Goal: Browse casually: Explore the website without a specific task or goal

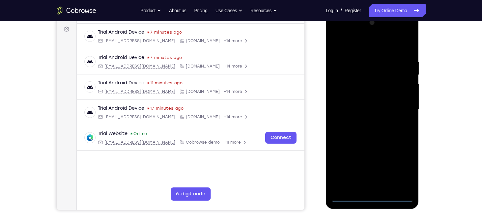
scroll to position [131, 0]
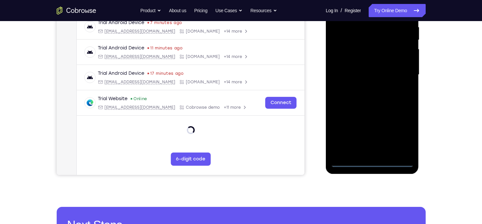
click at [374, 163] on div at bounding box center [372, 75] width 83 height 185
click at [400, 136] on div at bounding box center [372, 75] width 83 height 185
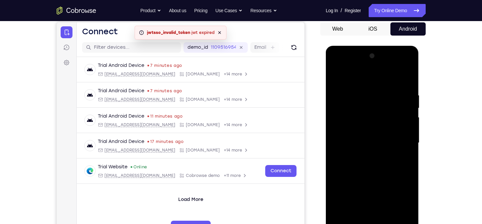
scroll to position [63, 0]
click at [375, 83] on div at bounding box center [372, 143] width 83 height 185
click at [396, 139] on div at bounding box center [372, 143] width 83 height 185
click at [365, 155] on div at bounding box center [372, 143] width 83 height 185
click at [360, 134] on div at bounding box center [372, 143] width 83 height 185
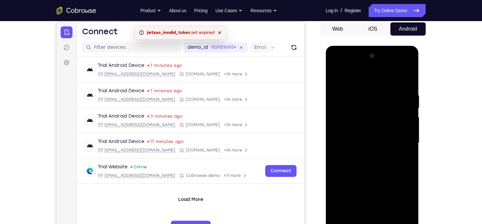
click at [360, 134] on div at bounding box center [372, 143] width 83 height 185
click at [359, 144] on div at bounding box center [372, 143] width 83 height 185
click at [363, 168] on div at bounding box center [372, 143] width 83 height 185
click at [370, 163] on div at bounding box center [372, 143] width 83 height 185
click at [401, 77] on div at bounding box center [372, 143] width 83 height 185
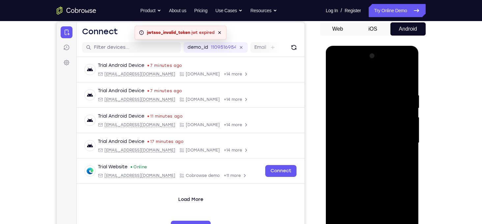
click at [384, 165] on div at bounding box center [372, 143] width 83 height 185
click at [362, 92] on div at bounding box center [372, 143] width 83 height 185
click at [372, 161] on div at bounding box center [372, 143] width 83 height 185
click at [362, 87] on div at bounding box center [372, 143] width 83 height 185
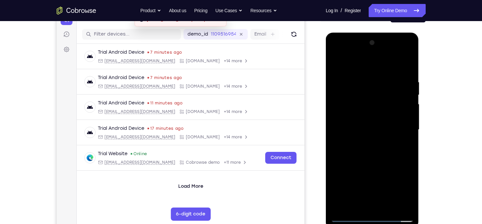
scroll to position [77, 0]
click at [407, 67] on div at bounding box center [372, 129] width 83 height 185
click at [408, 64] on div at bounding box center [372, 129] width 83 height 185
click at [337, 63] on div at bounding box center [372, 129] width 83 height 185
click at [378, 81] on div at bounding box center [372, 129] width 83 height 185
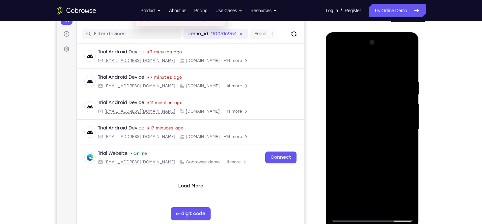
click at [411, 114] on div at bounding box center [372, 129] width 83 height 185
click at [410, 114] on div at bounding box center [372, 129] width 83 height 185
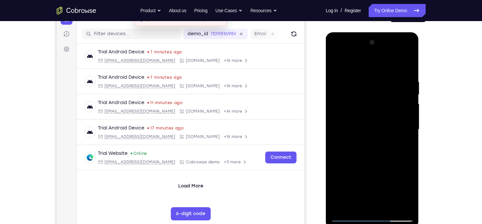
click at [410, 114] on div at bounding box center [372, 129] width 83 height 185
drag, startPoint x: 410, startPoint y: 114, endPoint x: 329, endPoint y: 122, distance: 81.5
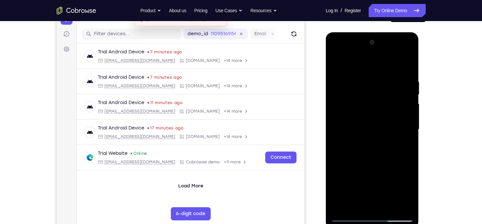
click at [329, 122] on div at bounding box center [372, 130] width 93 height 196
drag, startPoint x: 405, startPoint y: 130, endPoint x: 321, endPoint y: 141, distance: 84.9
click at [326, 141] on html "Online web based iOS Simulators and Android Emulators. Run iPhone, iPad, Mobile…" at bounding box center [373, 131] width 94 height 198
click at [408, 137] on div at bounding box center [372, 129] width 83 height 185
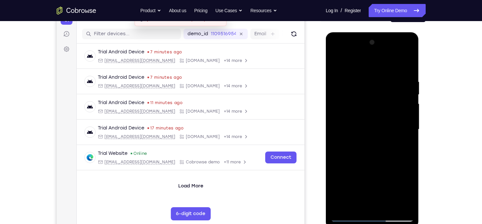
click at [408, 137] on div at bounding box center [372, 129] width 83 height 185
drag, startPoint x: 408, startPoint y: 137, endPoint x: 338, endPoint y: 148, distance: 70.8
click at [338, 148] on div at bounding box center [372, 129] width 83 height 185
click at [406, 134] on div at bounding box center [372, 129] width 83 height 185
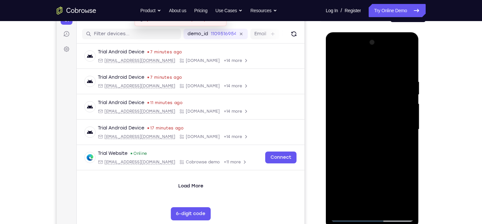
click at [406, 134] on div at bounding box center [372, 129] width 83 height 185
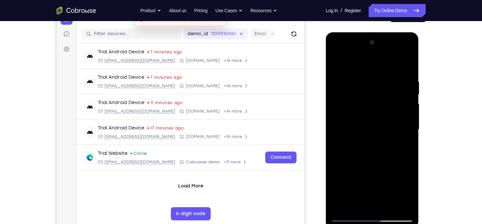
click at [406, 134] on div at bounding box center [372, 129] width 83 height 185
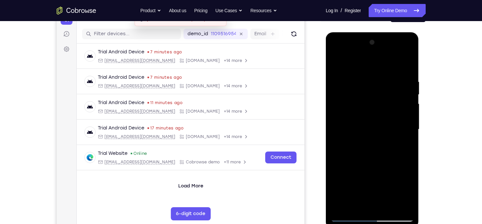
drag, startPoint x: 405, startPoint y: 134, endPoint x: 313, endPoint y: 168, distance: 98.0
click at [326, 168] on html "Online web based iOS Simulators and Android Emulators. Run iPhone, iPad, Mobile…" at bounding box center [373, 131] width 94 height 198
click at [405, 66] on div at bounding box center [372, 129] width 83 height 185
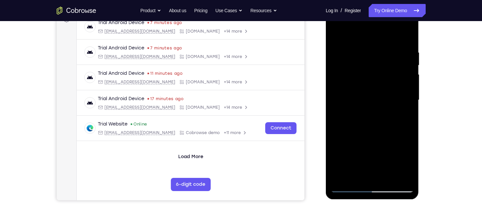
scroll to position [106, 0]
click at [341, 180] on div at bounding box center [372, 100] width 83 height 185
click at [389, 178] on div at bounding box center [372, 100] width 83 height 185
click at [373, 137] on div at bounding box center [372, 100] width 83 height 185
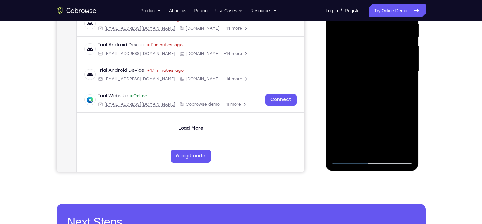
click at [349, 159] on div at bounding box center [372, 72] width 83 height 185
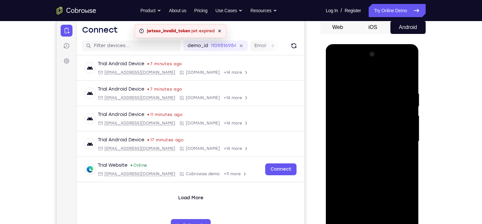
scroll to position [65, 0]
click at [337, 62] on div at bounding box center [372, 141] width 83 height 185
click at [345, 123] on div at bounding box center [372, 141] width 83 height 185
click at [365, 89] on div at bounding box center [372, 141] width 83 height 185
click at [402, 109] on div at bounding box center [372, 141] width 83 height 185
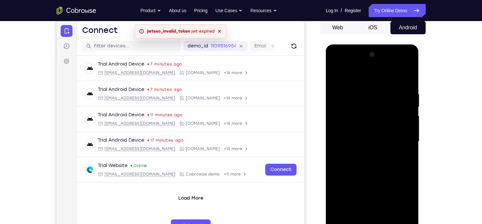
click at [402, 109] on div at bounding box center [372, 141] width 83 height 185
drag, startPoint x: 402, startPoint y: 109, endPoint x: 341, endPoint y: 119, distance: 61.2
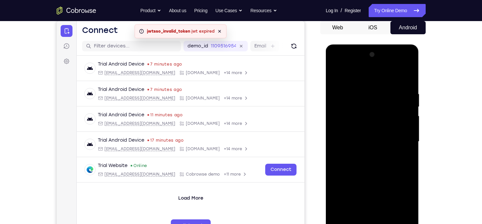
click at [341, 119] on div at bounding box center [372, 141] width 83 height 185
click at [409, 121] on div at bounding box center [372, 141] width 83 height 185
drag, startPoint x: 409, startPoint y: 121, endPoint x: 345, endPoint y: 131, distance: 65.0
click at [345, 131] on div at bounding box center [372, 141] width 83 height 185
drag, startPoint x: 339, startPoint y: 134, endPoint x: 451, endPoint y: 131, distance: 112.4
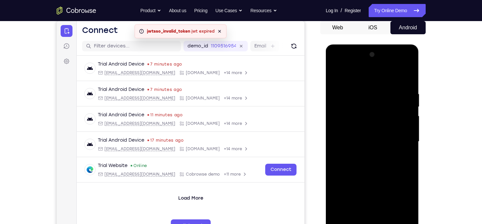
click at [420, 131] on html "Online web based iOS Simulators and Android Emulators. Run iPhone, iPad, Mobile…" at bounding box center [373, 143] width 94 height 198
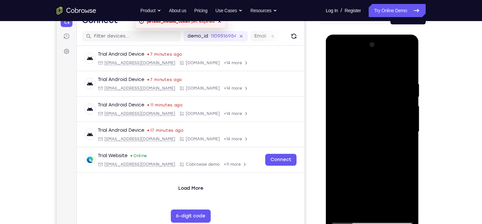
scroll to position [75, 0]
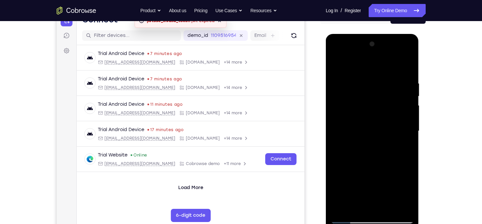
click at [409, 131] on div at bounding box center [372, 131] width 83 height 185
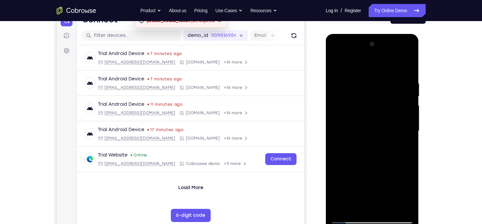
click at [409, 131] on div at bounding box center [372, 131] width 83 height 185
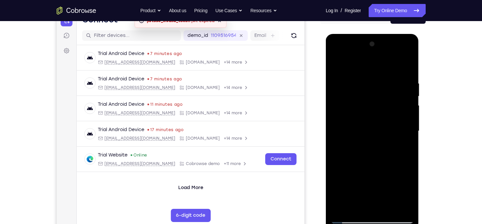
click at [409, 131] on div at bounding box center [372, 131] width 83 height 185
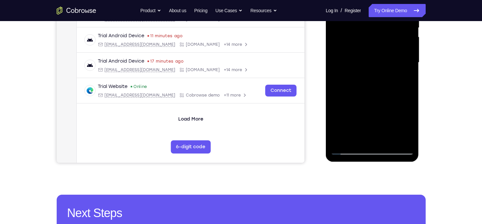
scroll to position [107, 0]
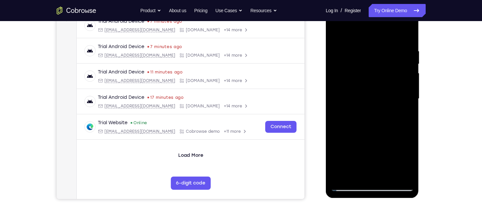
click at [409, 118] on div at bounding box center [372, 99] width 83 height 185
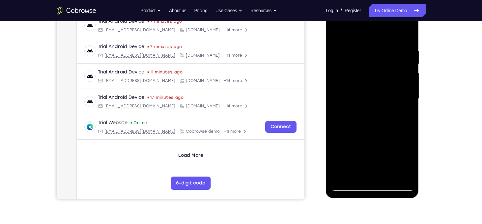
click at [409, 118] on div at bounding box center [372, 99] width 83 height 185
click at [336, 133] on div at bounding box center [372, 99] width 83 height 185
click at [384, 148] on div at bounding box center [372, 99] width 83 height 185
click at [336, 2] on div at bounding box center [372, 2] width 93 height 0
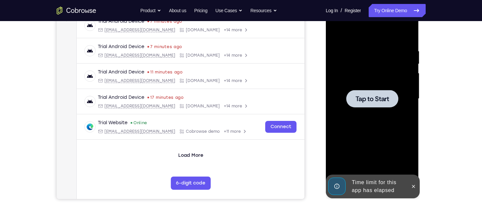
click at [349, 144] on div at bounding box center [372, 99] width 83 height 185
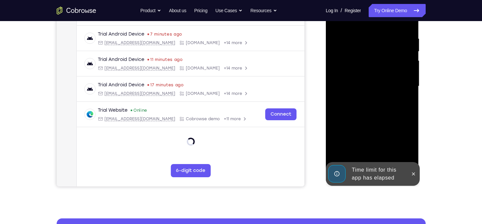
scroll to position [120, 0]
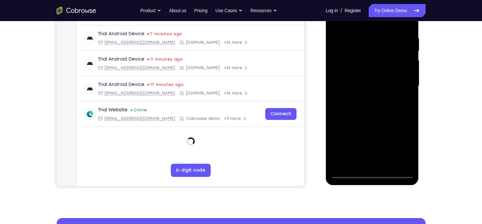
click at [376, 174] on div at bounding box center [372, 86] width 83 height 185
click at [402, 143] on div at bounding box center [372, 86] width 83 height 185
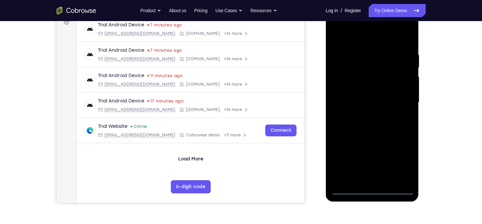
click at [351, 41] on div at bounding box center [372, 102] width 83 height 185
click at [340, 78] on div at bounding box center [372, 102] width 83 height 185
click at [358, 97] on div at bounding box center [372, 102] width 83 height 185
click at [361, 94] on div at bounding box center [372, 102] width 83 height 185
click at [367, 114] on div at bounding box center [372, 102] width 83 height 185
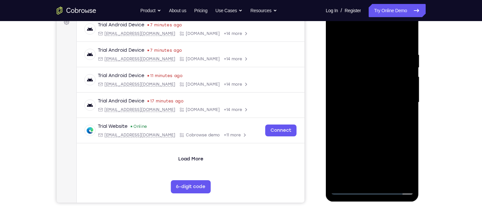
click at [402, 37] on div at bounding box center [372, 102] width 83 height 185
click at [361, 181] on div at bounding box center [372, 102] width 83 height 185
click at [377, 99] on div at bounding box center [372, 102] width 83 height 185
click at [351, 182] on div at bounding box center [372, 102] width 83 height 185
drag, startPoint x: 351, startPoint y: 182, endPoint x: 347, endPoint y: 179, distance: 4.9
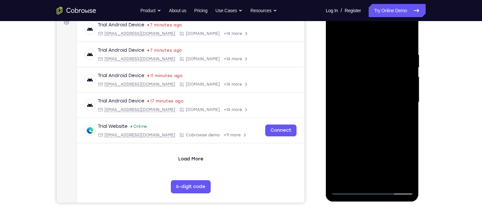
click at [347, 179] on div at bounding box center [372, 102] width 83 height 185
click at [334, 42] on div at bounding box center [372, 102] width 83 height 185
drag, startPoint x: 339, startPoint y: 96, endPoint x: 390, endPoint y: 97, distance: 51.4
click at [390, 97] on div at bounding box center [372, 102] width 83 height 185
click at [358, 93] on div at bounding box center [372, 102] width 83 height 185
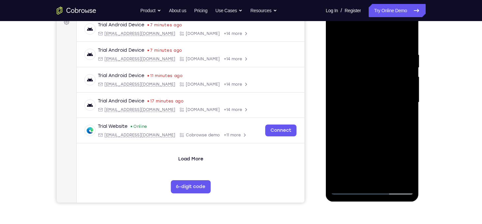
click at [334, 41] on div at bounding box center [372, 102] width 83 height 185
drag, startPoint x: 354, startPoint y: 98, endPoint x: 398, endPoint y: 99, distance: 44.2
click at [398, 99] on div at bounding box center [372, 102] width 83 height 185
click at [398, 134] on div at bounding box center [372, 102] width 83 height 185
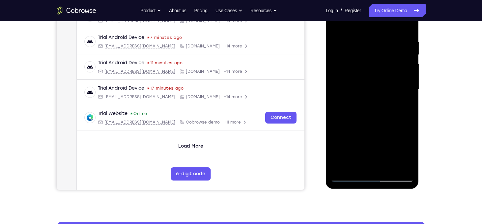
scroll to position [117, 0]
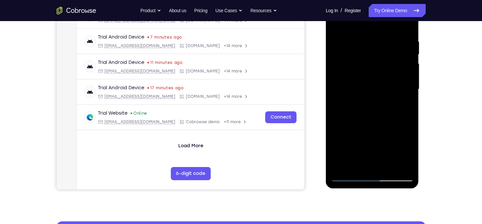
click at [349, 179] on div at bounding box center [372, 89] width 83 height 185
click at [354, 163] on div at bounding box center [372, 89] width 83 height 185
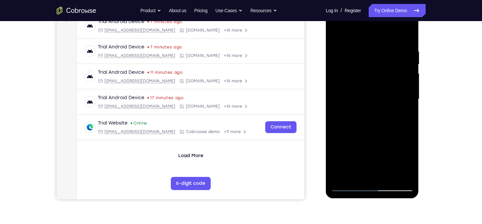
scroll to position [107, 0]
click at [352, 42] on div at bounding box center [372, 99] width 83 height 185
click at [388, 75] on div at bounding box center [372, 99] width 83 height 185
click at [350, 185] on div at bounding box center [372, 99] width 83 height 185
click at [394, 33] on div at bounding box center [372, 99] width 83 height 185
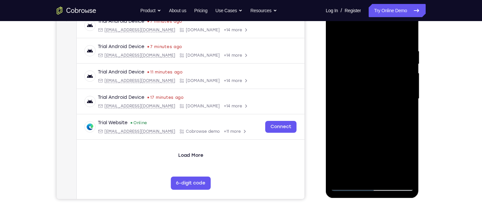
click at [349, 186] on div at bounding box center [372, 99] width 83 height 185
click at [348, 184] on div at bounding box center [372, 99] width 83 height 185
click at [351, 186] on div at bounding box center [372, 99] width 83 height 185
